Goal: Information Seeking & Learning: Understand process/instructions

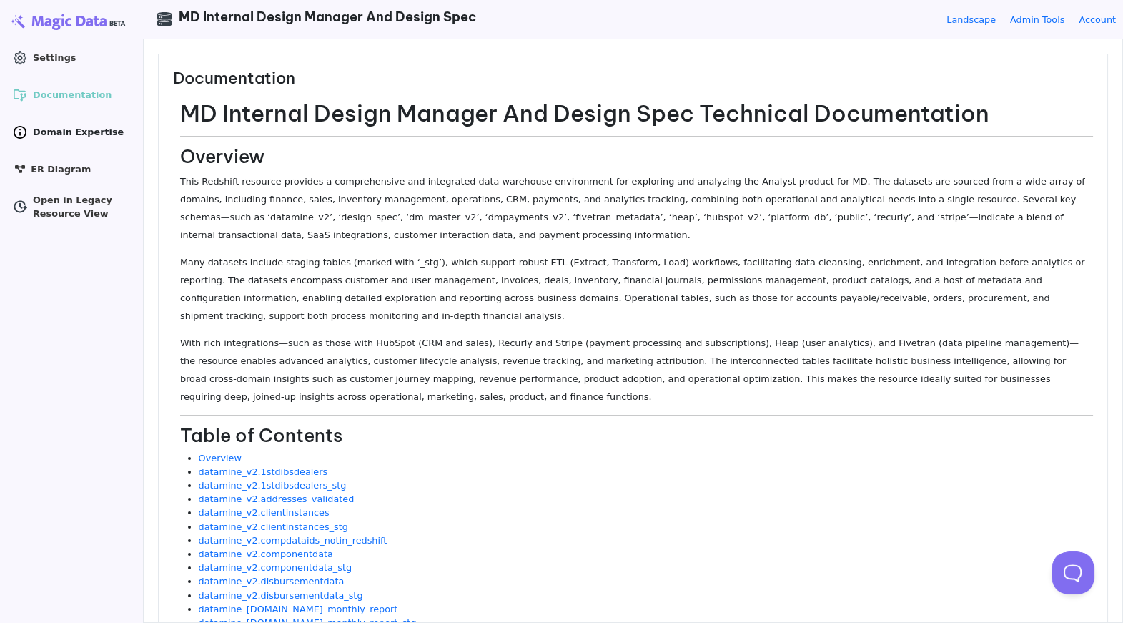
click at [38, 134] on span "Domain Expertise" at bounding box center [78, 132] width 91 height 14
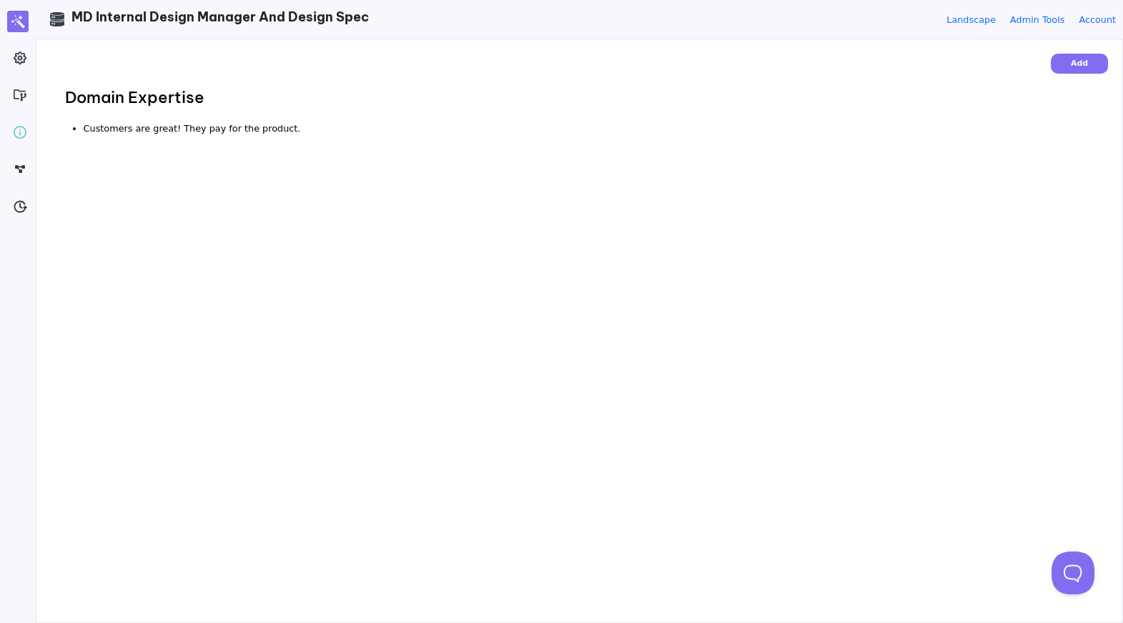
click at [259, 132] on li "Customers are great! They pay for the product." at bounding box center [589, 129] width 1010 height 14
click at [270, 131] on li "Customers are great! They pay for the product." at bounding box center [589, 129] width 1010 height 14
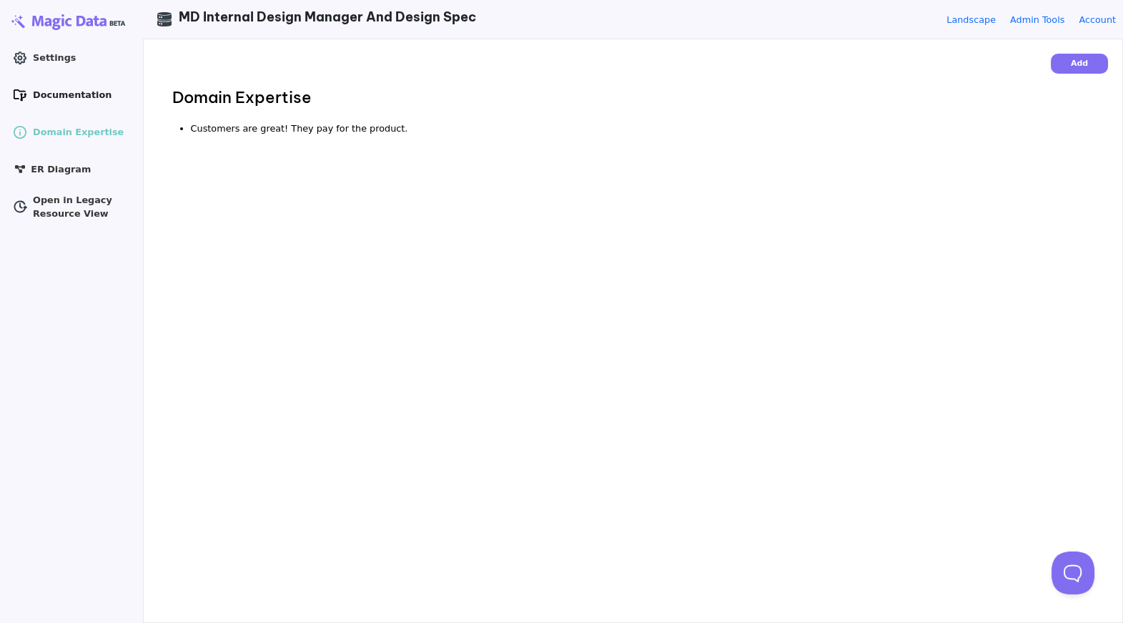
click at [49, 99] on span "Documentation" at bounding box center [72, 95] width 79 height 14
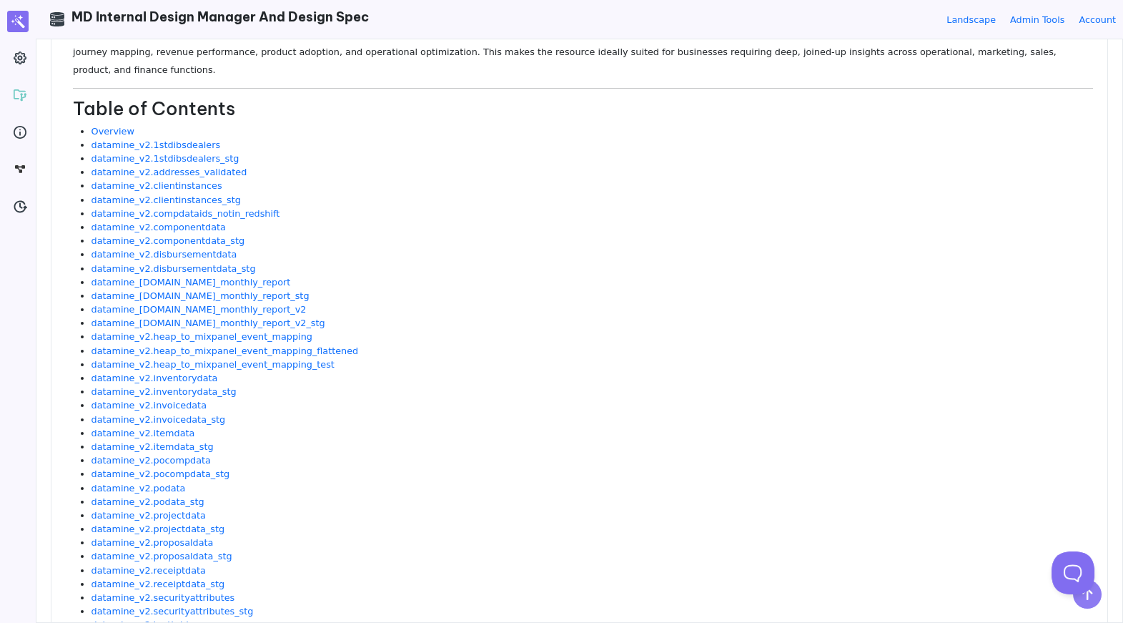
scroll to position [299, 0]
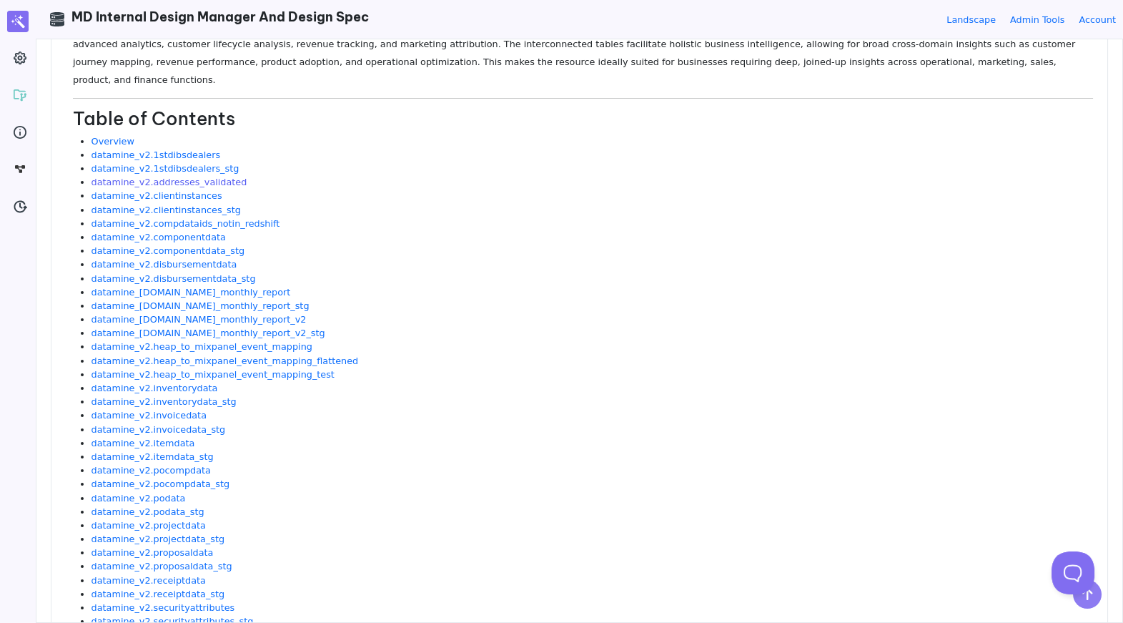
click at [230, 177] on link "datamine_v2.addresses_validated" at bounding box center [170, 182] width 156 height 11
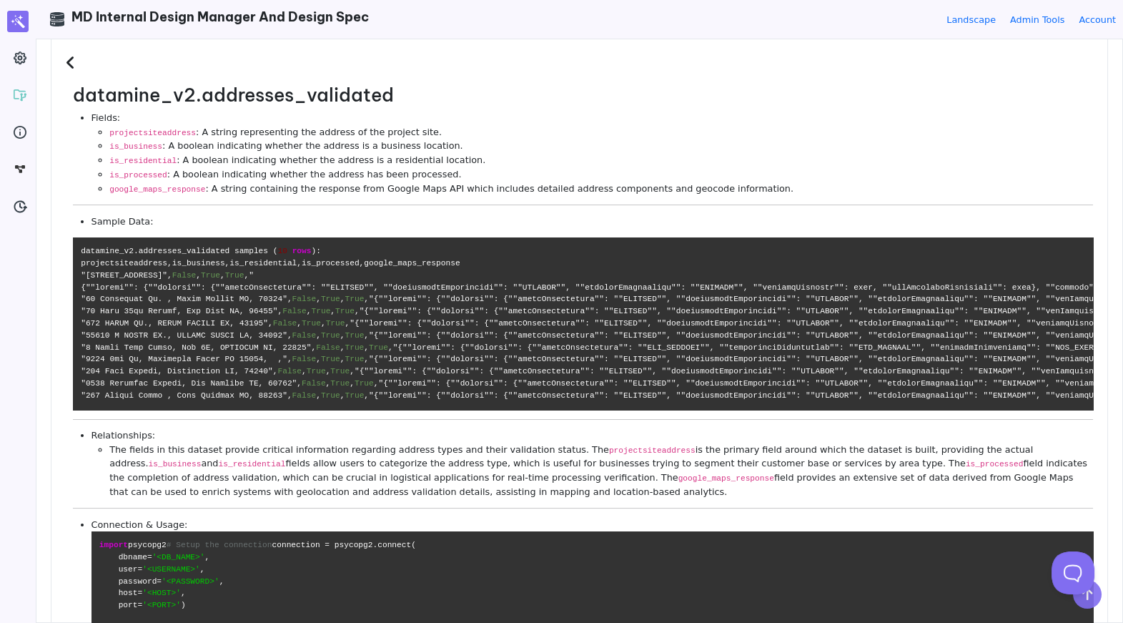
scroll to position [0, 0]
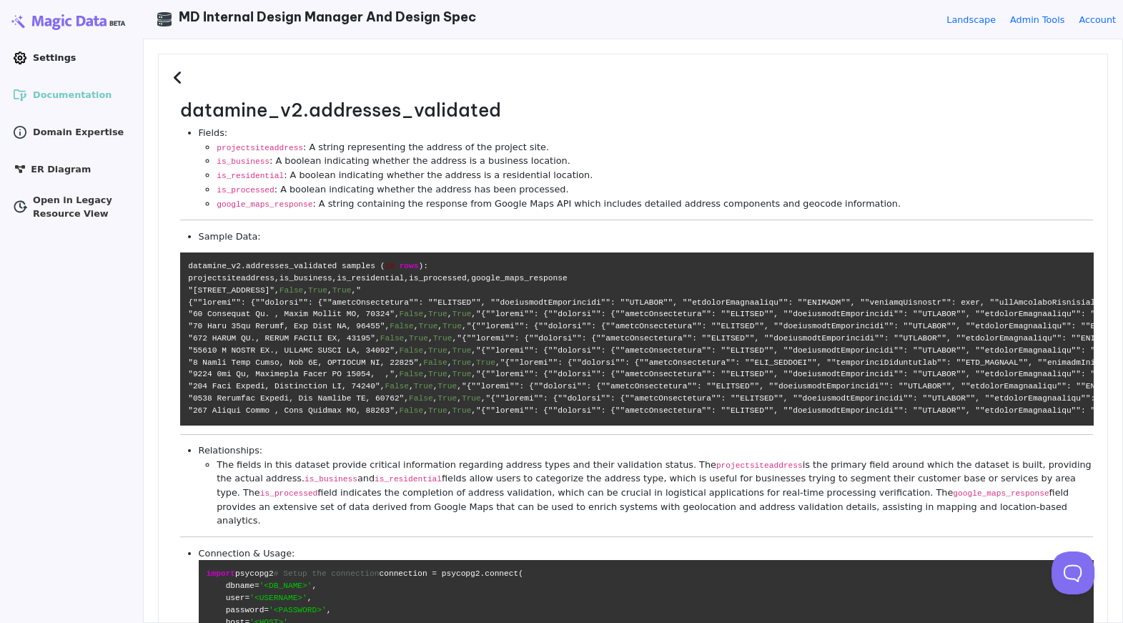
click at [50, 51] on span "Settings" at bounding box center [54, 58] width 43 height 14
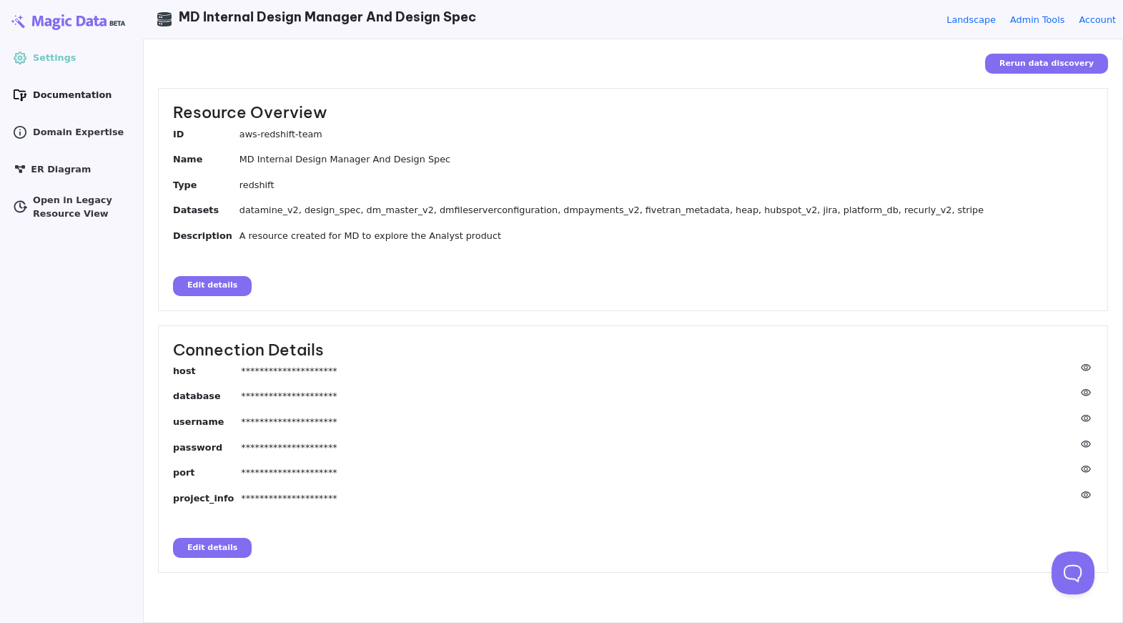
click at [39, 97] on span "Documentation" at bounding box center [72, 95] width 79 height 14
